Goal: Information Seeking & Learning: Find contact information

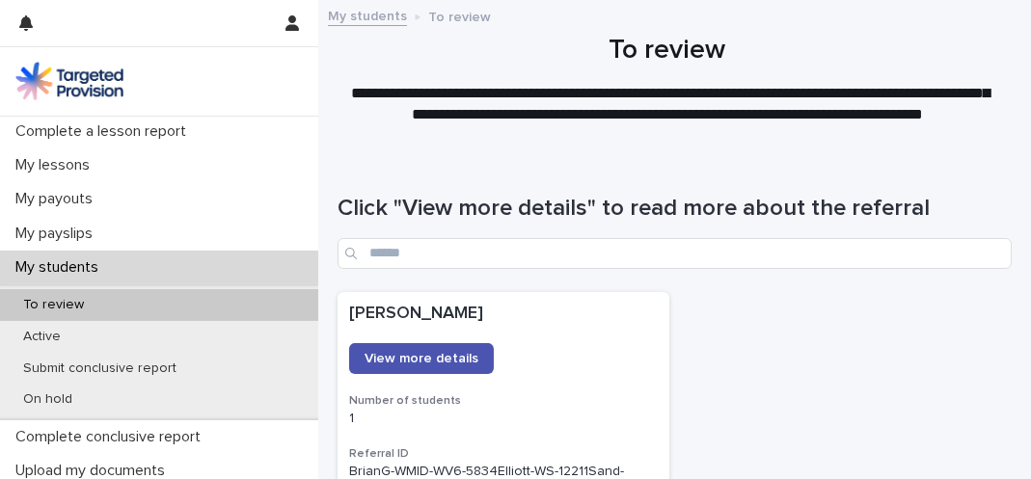
scroll to position [243, 0]
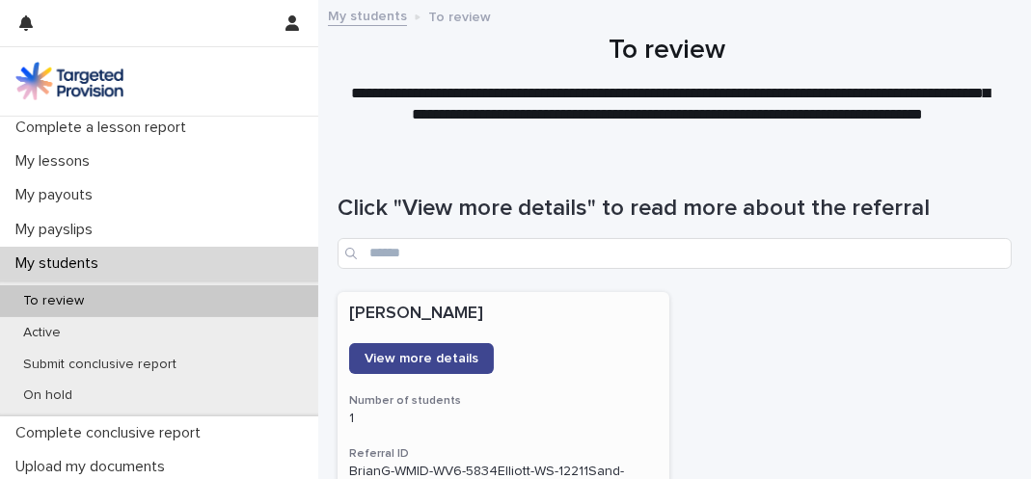
click at [400, 353] on span "View more details" at bounding box center [422, 359] width 114 height 14
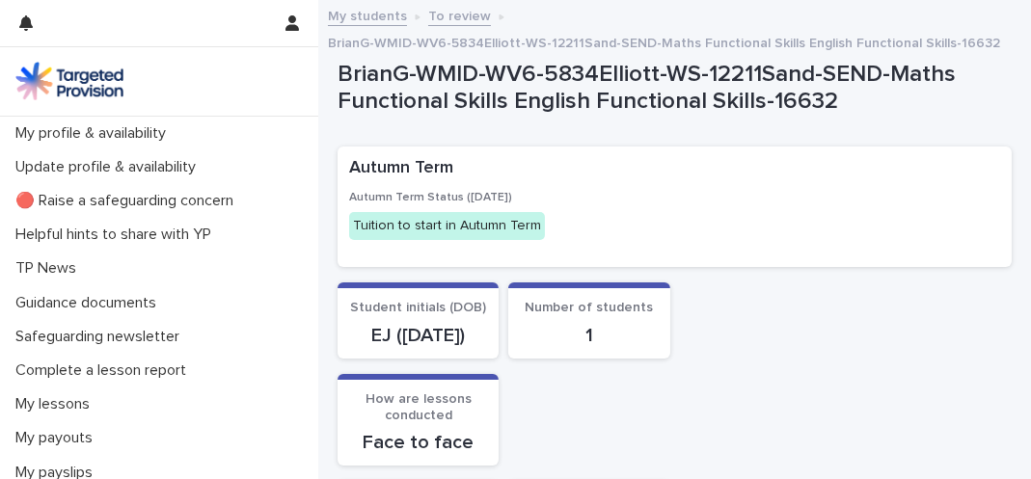
click at [982, 245] on div "Autumn Term Status (Sep 2025) Tuition to start in Autumn Term" at bounding box center [674, 223] width 651 height 65
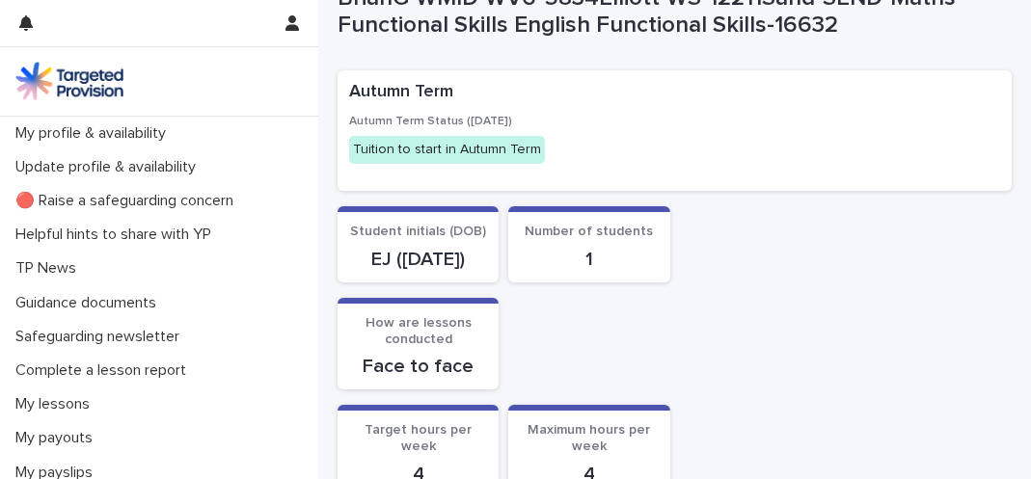
click at [982, 245] on div "Student initials (DOB) EJ (02/03/2010) Number of students 1" at bounding box center [675, 244] width 674 height 76
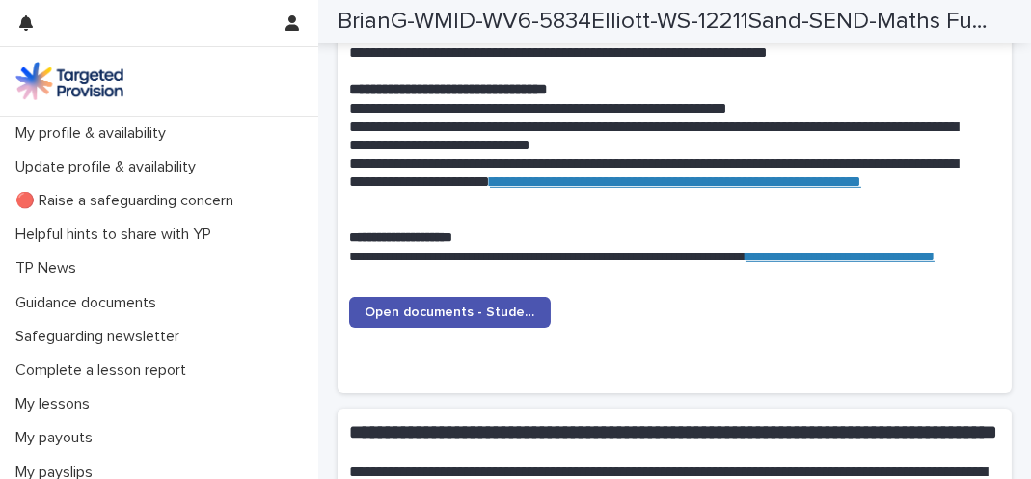
scroll to position [1916, 0]
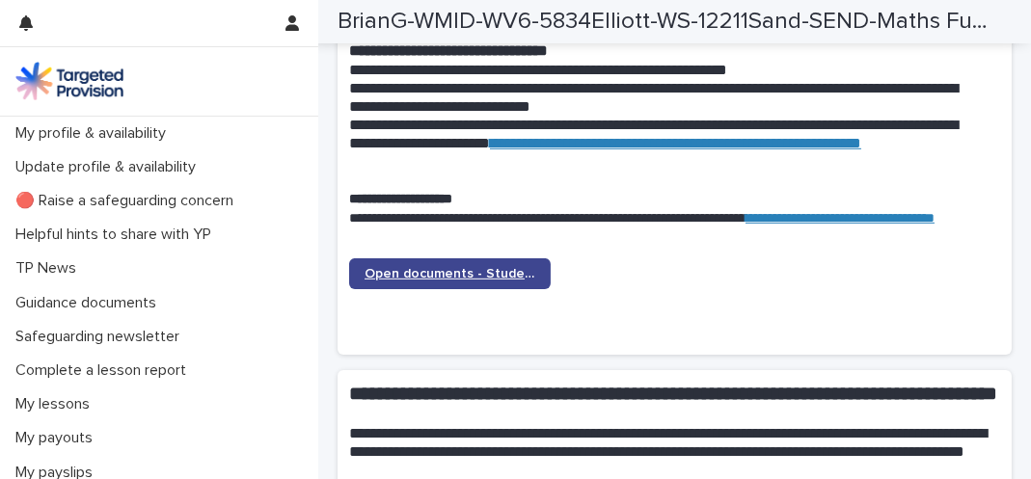
click at [456, 273] on span "Open documents - Student 1" at bounding box center [450, 274] width 171 height 14
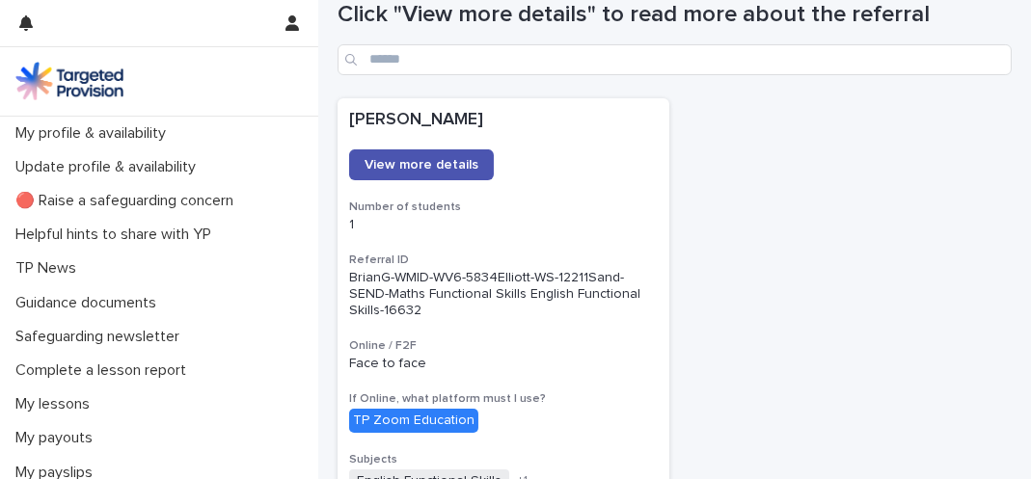
scroll to position [191, 0]
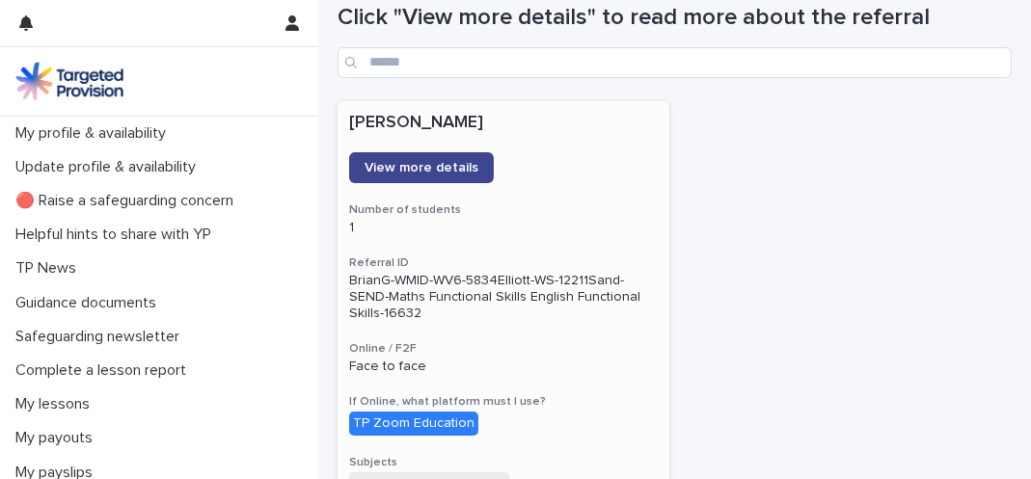
click at [412, 164] on span "View more details" at bounding box center [422, 168] width 114 height 14
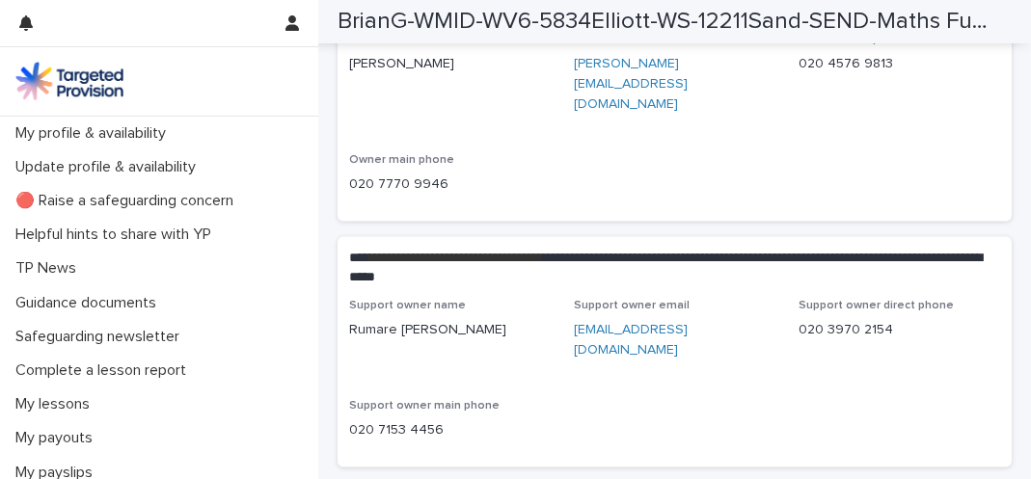
scroll to position [4475, 0]
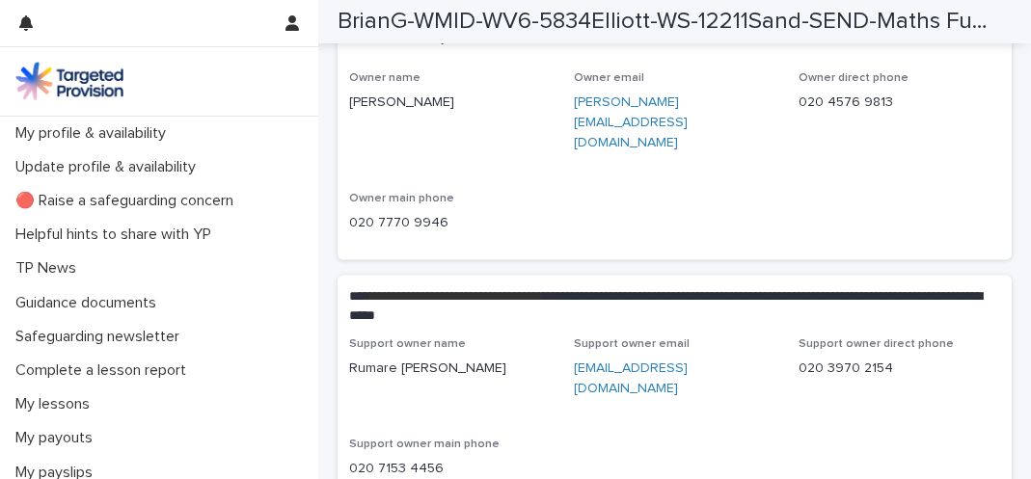
click at [620, 362] on link "[EMAIL_ADDRESS][DOMAIN_NAME]" at bounding box center [631, 379] width 114 height 34
